Goal: Task Accomplishment & Management: Manage account settings

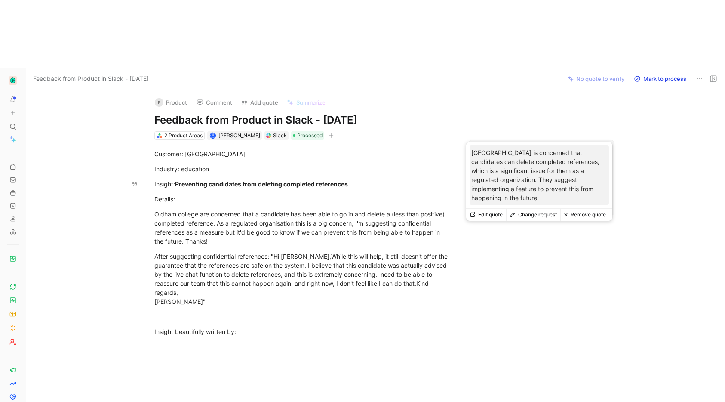
click at [532, 216] on button "Change request" at bounding box center [533, 215] width 54 height 12
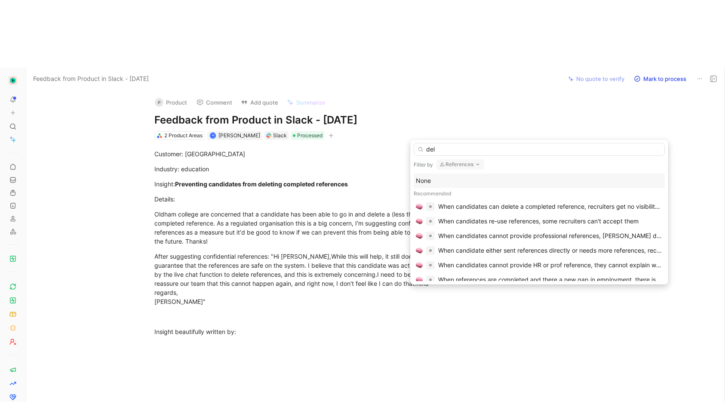
type input "dele"
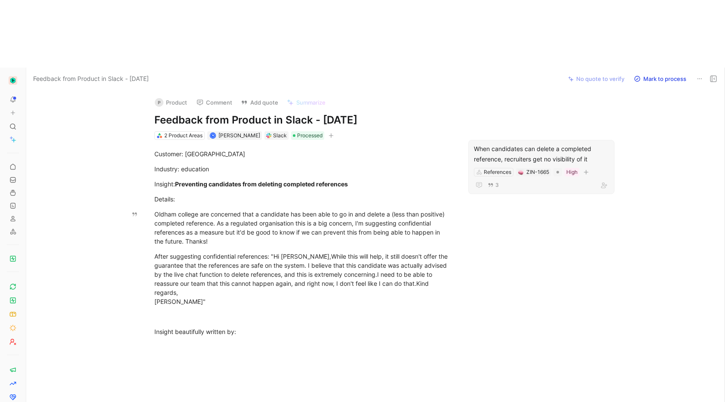
click at [504, 144] on div "When candidates can delete a completed reference, recruiters get no visibility …" at bounding box center [541, 154] width 135 height 21
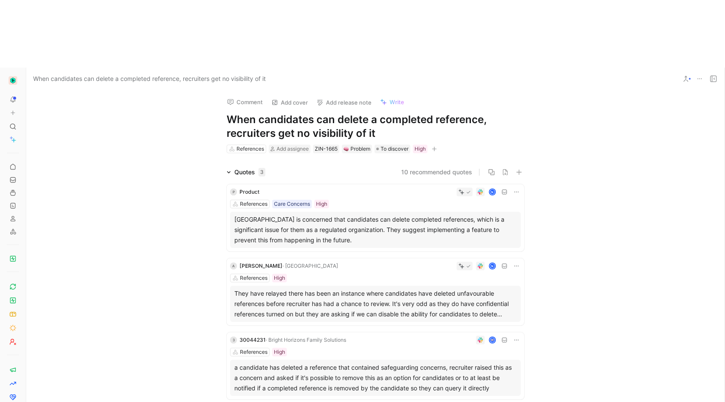
click at [414, 167] on button "10 recommended quotes" at bounding box center [436, 172] width 71 height 10
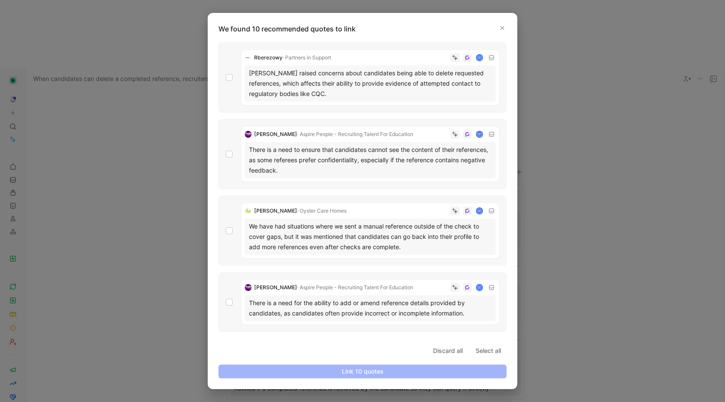
click at [237, 87] on div "Rberezowy · Partners in Support [PERSON_NAME] raised concerns about candidates …" at bounding box center [362, 78] width 288 height 70
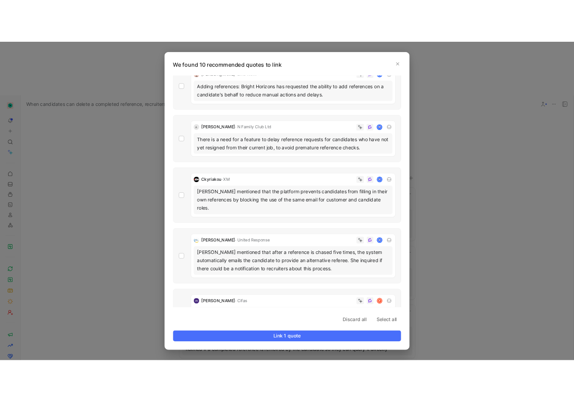
scroll to position [415, 0]
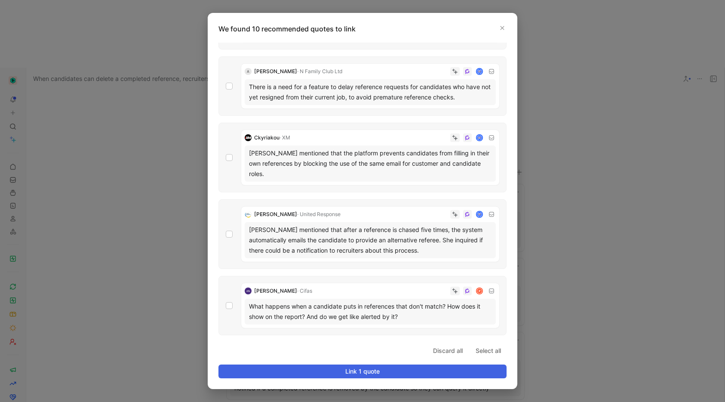
click at [405, 366] on span "Link 1 quote" at bounding box center [363, 371] width 274 height 10
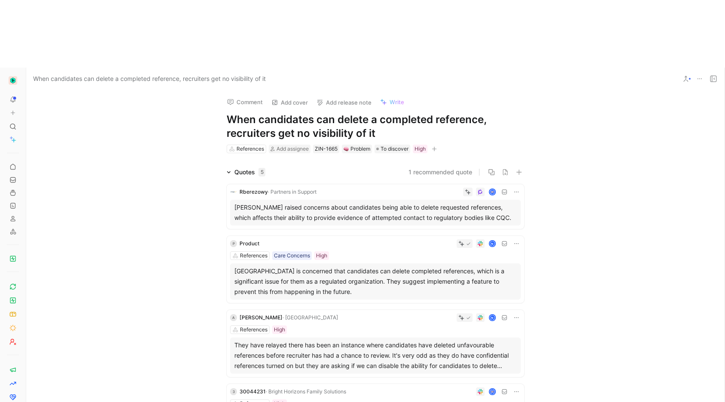
click at [166, 204] on div "Quotes 5 1 recommended quote Rberezowy · Partners in Support [PERSON_NAME] rais…" at bounding box center [375, 310] width 698 height 287
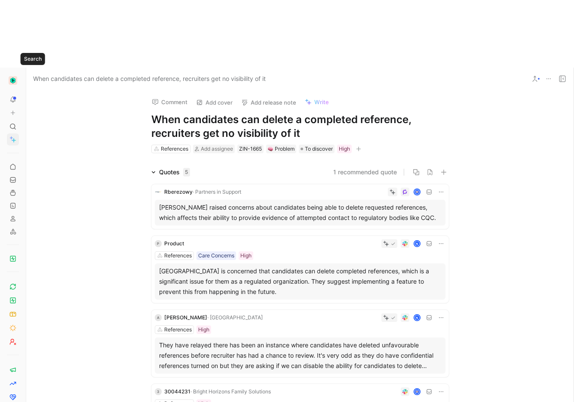
click at [12, 136] on icon at bounding box center [12, 139] width 7 height 7
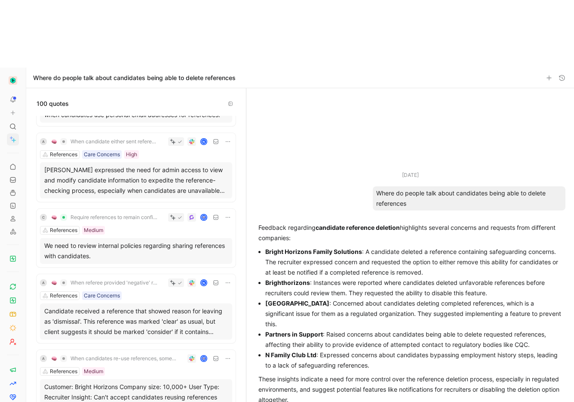
scroll to position [1289, 0]
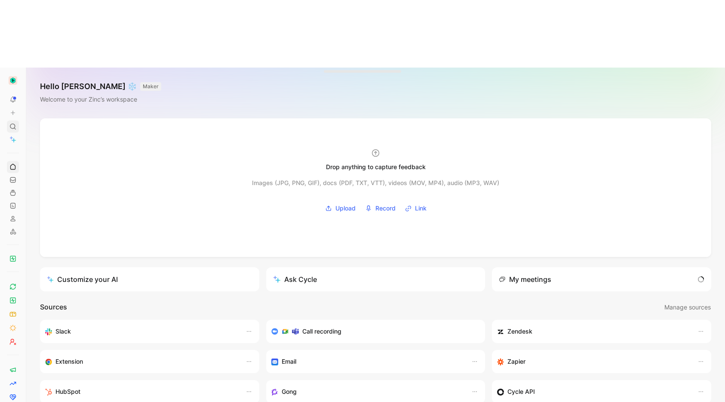
click at [14, 123] on icon at bounding box center [12, 126] width 7 height 7
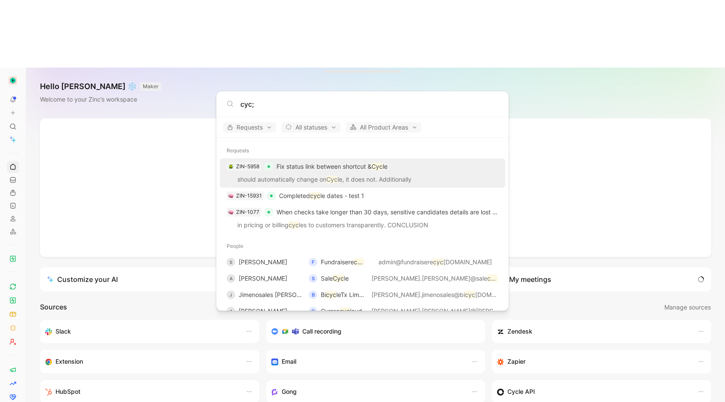
type input "cyc;e"
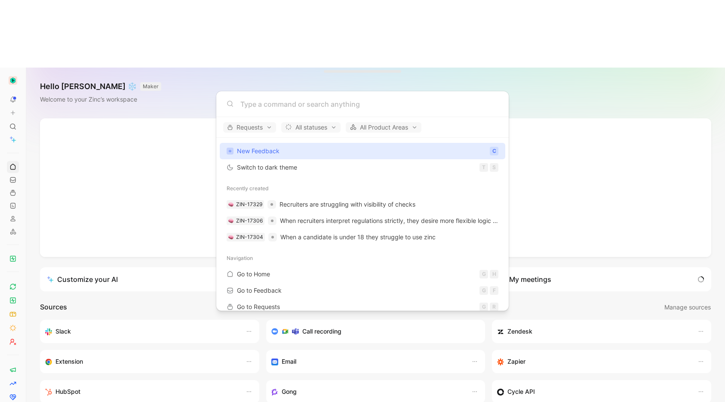
click at [43, 42] on body "To pick up a draggable item, press the space bar. While dragging, use the arrow…" at bounding box center [362, 201] width 725 height 402
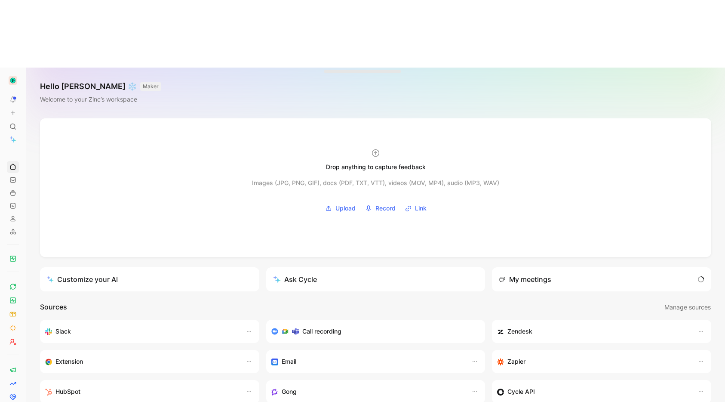
click at [9, 76] on img "button" at bounding box center [13, 80] width 9 height 9
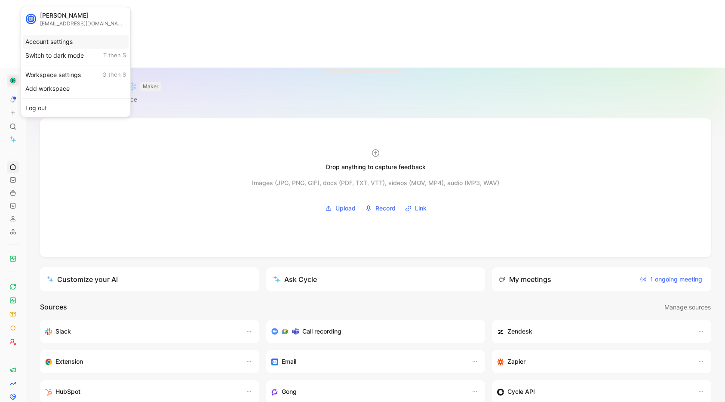
click at [50, 43] on div "Account settings" at bounding box center [76, 42] width 106 height 14
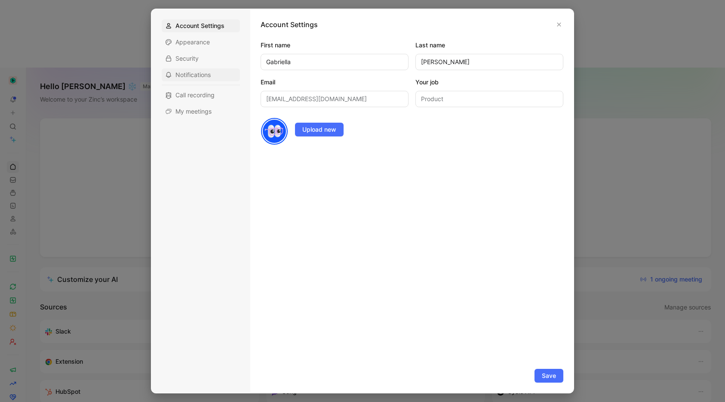
click at [198, 73] on span "Notifications" at bounding box center [192, 75] width 35 height 9
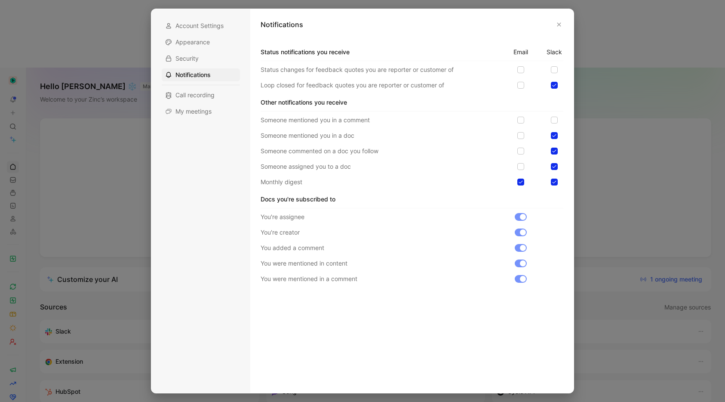
click at [518, 233] on div at bounding box center [521, 232] width 12 height 8
click at [520, 232] on div at bounding box center [523, 232] width 6 height 6
click at [554, 165] on icon at bounding box center [554, 166] width 5 height 5
click at [551, 163] on input "checkbox" at bounding box center [551, 163] width 0 height 0
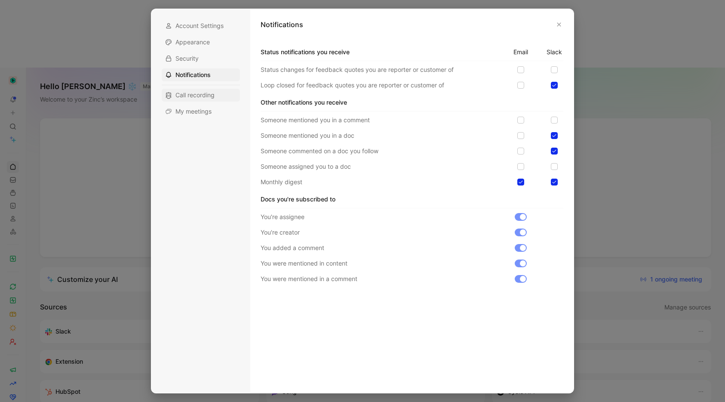
click at [207, 97] on span "Call recording" at bounding box center [194, 95] width 39 height 9
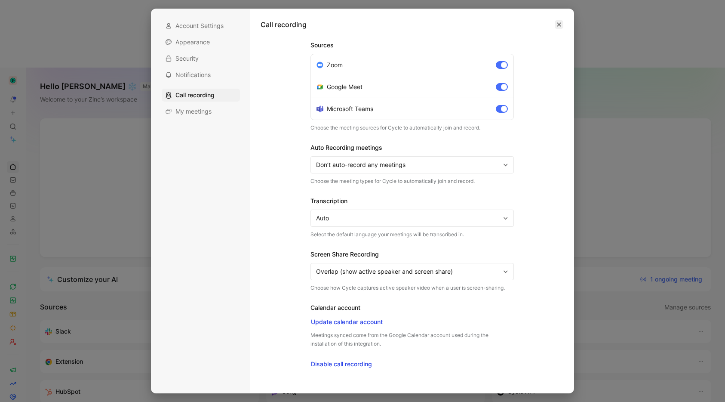
click at [559, 26] on icon "button" at bounding box center [558, 24] width 5 height 5
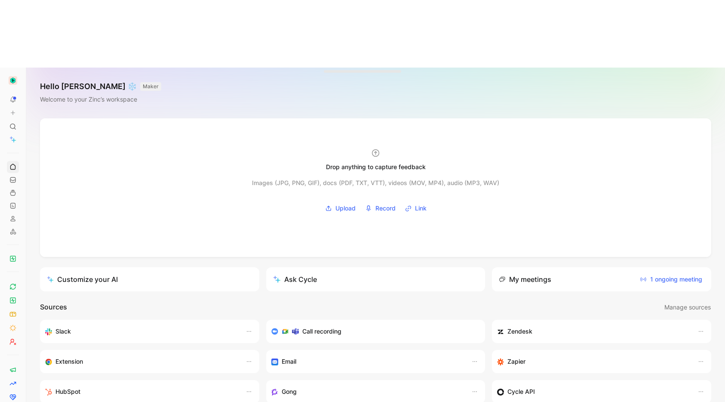
click at [232, 68] on div "Hello Gabriella ❄️ MAKER Welcome to your Zinc’s workspace" at bounding box center [375, 93] width 699 height 51
